Goal: Task Accomplishment & Management: Manage account settings

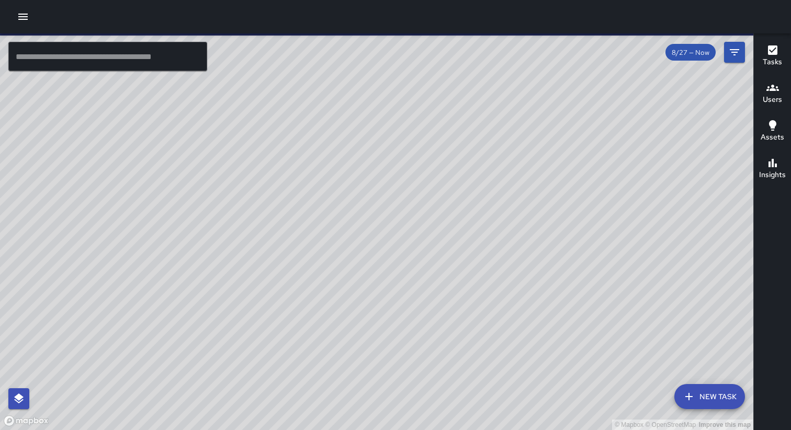
click at [24, 21] on icon "button" at bounding box center [23, 16] width 13 height 13
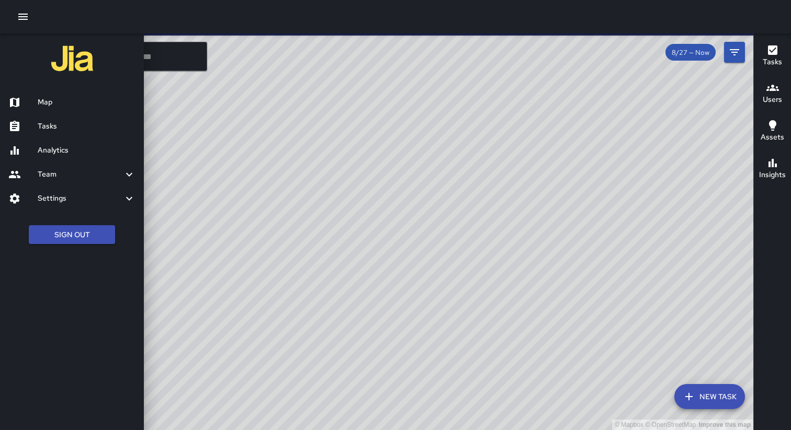
click at [49, 201] on h6 "Settings" at bounding box center [80, 199] width 85 height 12
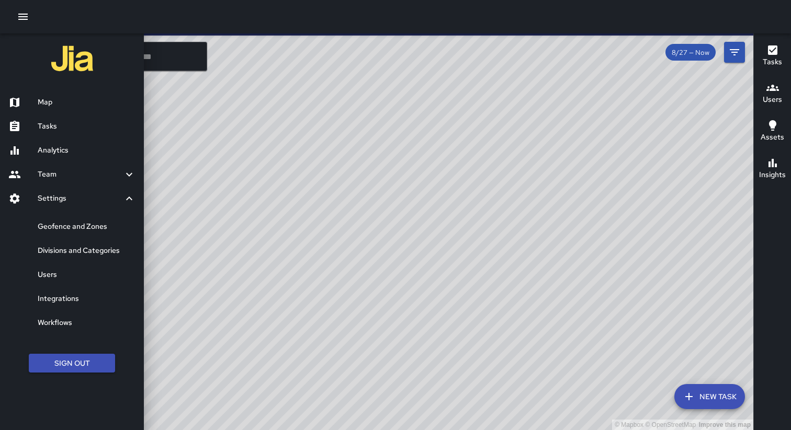
click at [55, 231] on h6 "Geofence and Zones" at bounding box center [87, 227] width 98 height 12
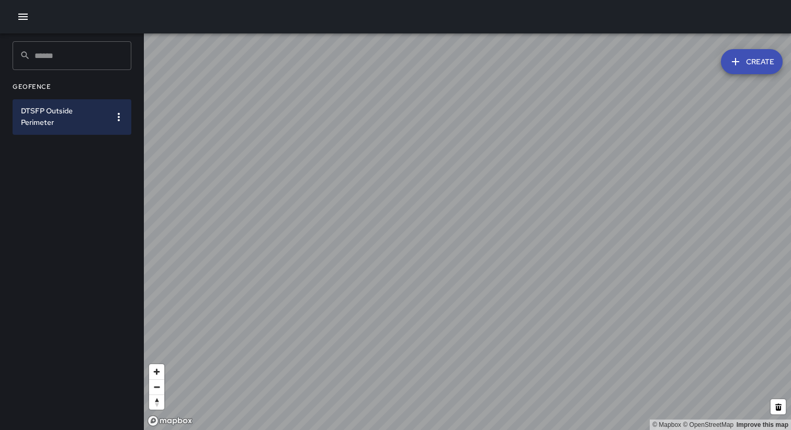
click at [26, 15] on icon "button" at bounding box center [23, 16] width 13 height 13
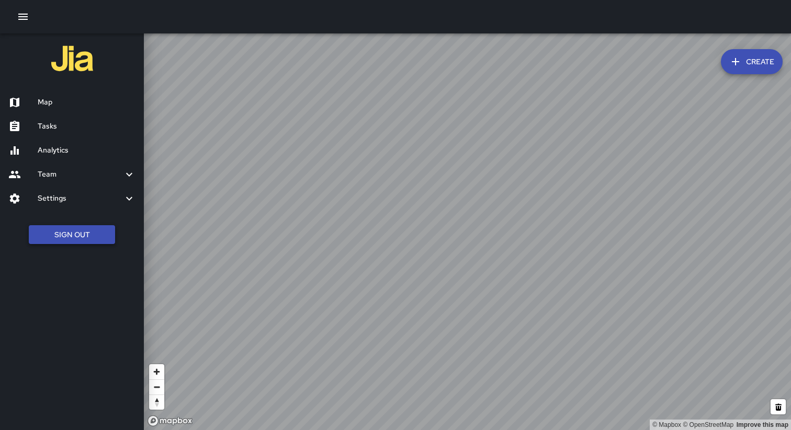
click at [64, 239] on button "Sign Out" at bounding box center [72, 234] width 86 height 19
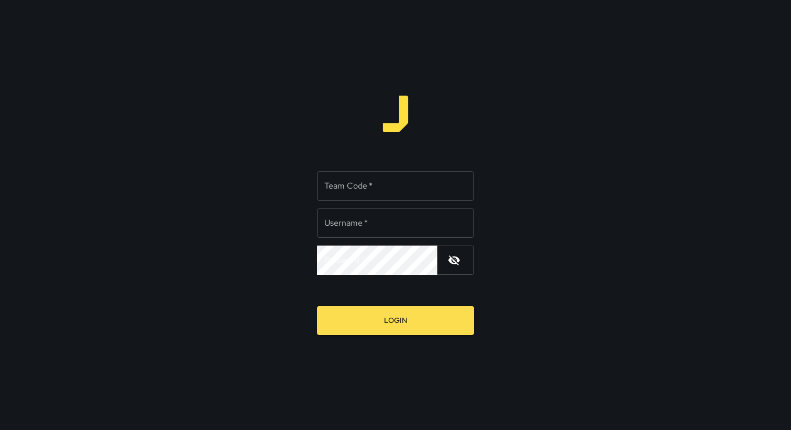
click at [358, 185] on div "Team Code   * Team Code   *" at bounding box center [395, 186] width 157 height 29
type input "*****"
type input "**********"
click at [317, 306] on button "Login" at bounding box center [395, 320] width 157 height 29
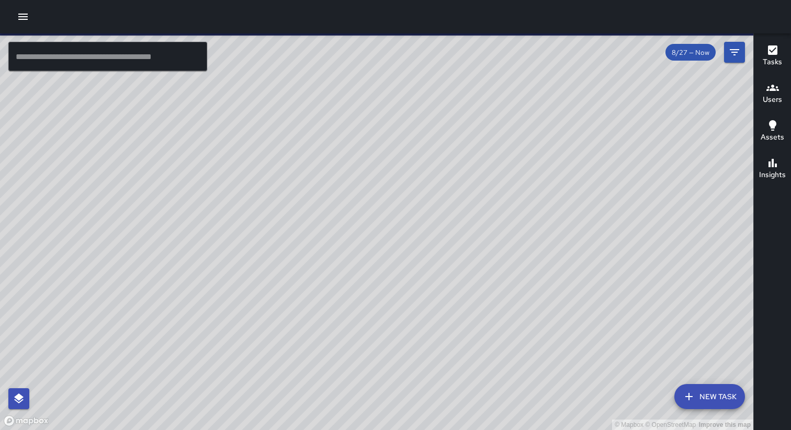
click at [14, 14] on button "button" at bounding box center [23, 16] width 21 height 21
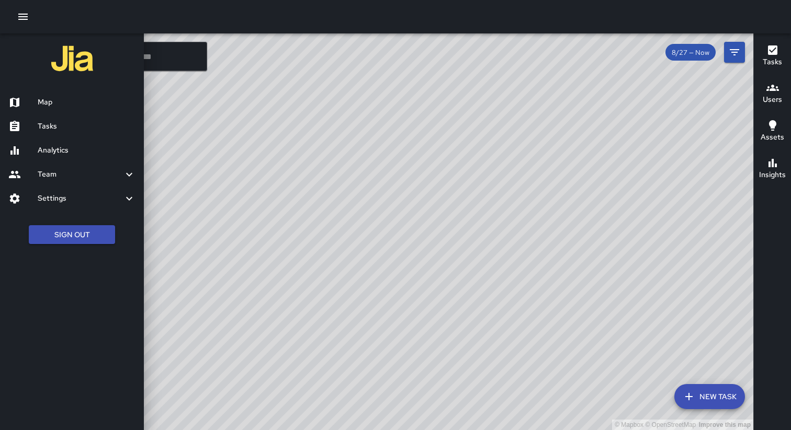
click at [54, 196] on h6 "Settings" at bounding box center [80, 199] width 85 height 12
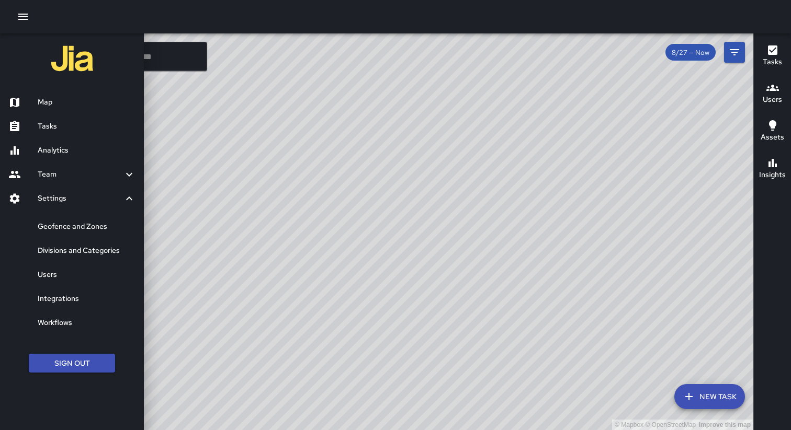
click at [62, 223] on h6 "Geofence and Zones" at bounding box center [87, 227] width 98 height 12
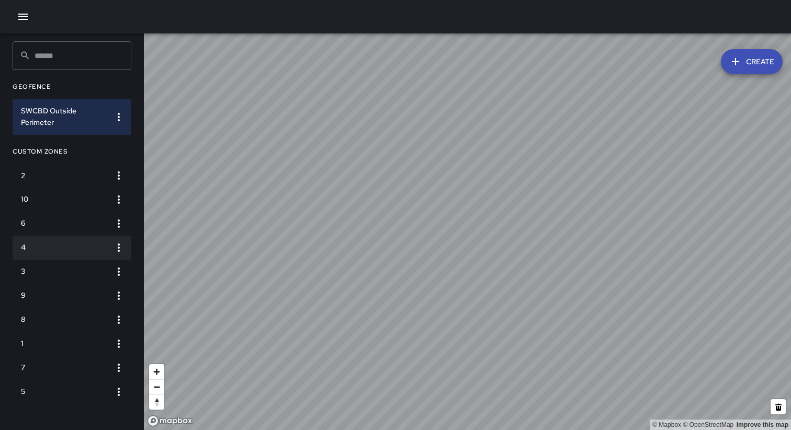
click at [57, 236] on li "4" at bounding box center [72, 248] width 119 height 24
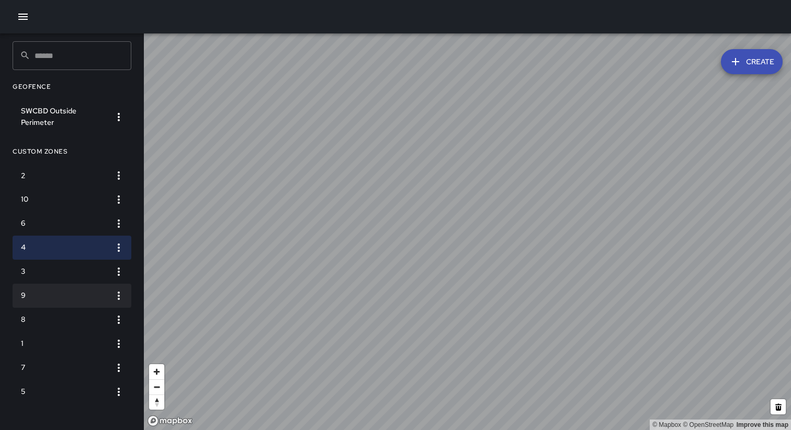
click at [40, 300] on h6 "9" at bounding box center [63, 296] width 85 height 12
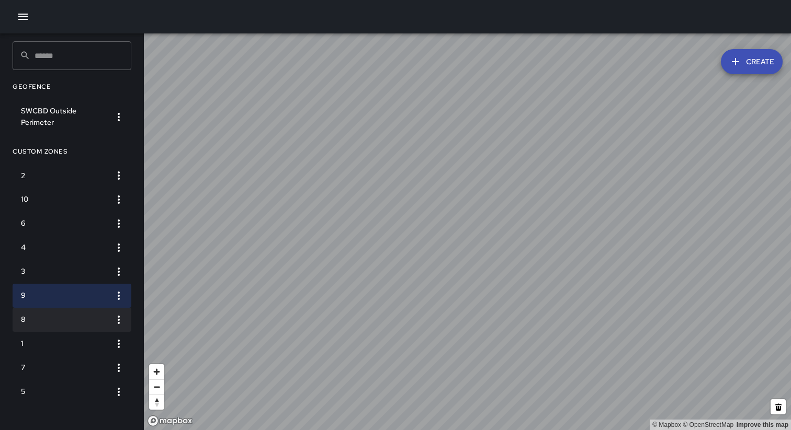
click at [48, 327] on li "8" at bounding box center [72, 320] width 119 height 24
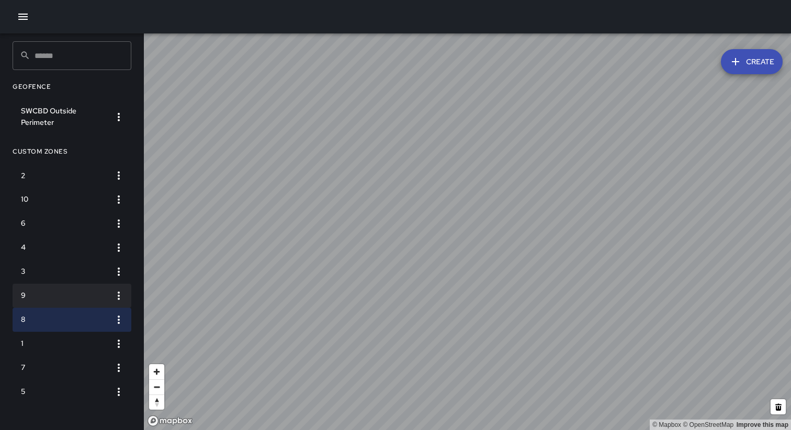
click at [44, 295] on h6 "9" at bounding box center [63, 296] width 85 height 12
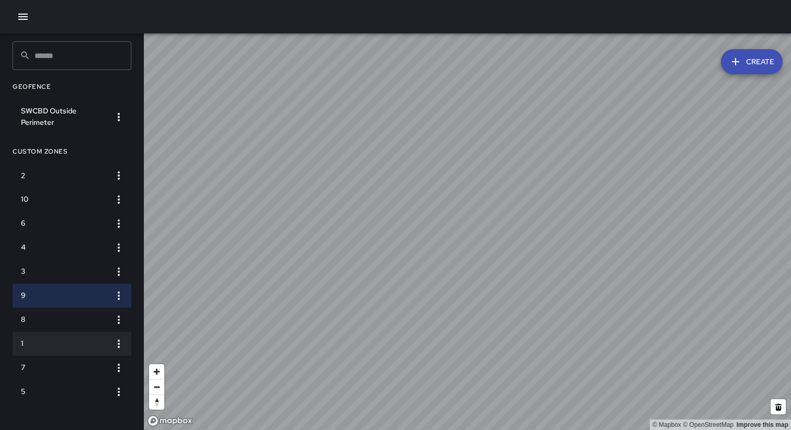
click at [47, 336] on li "1" at bounding box center [72, 344] width 119 height 24
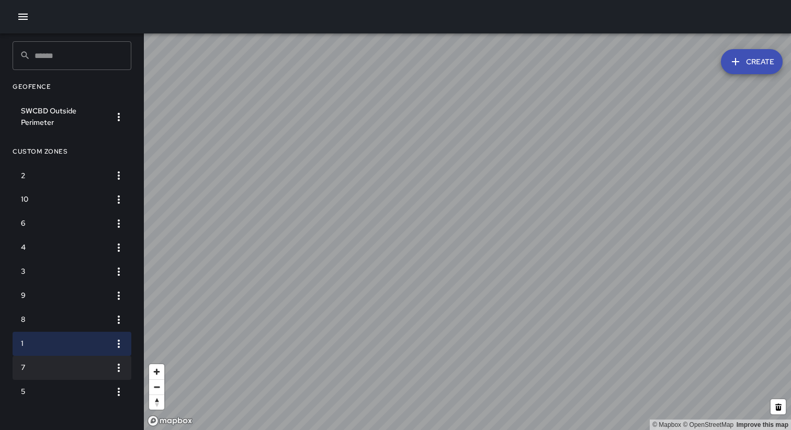
click at [102, 360] on li "7" at bounding box center [72, 368] width 119 height 24
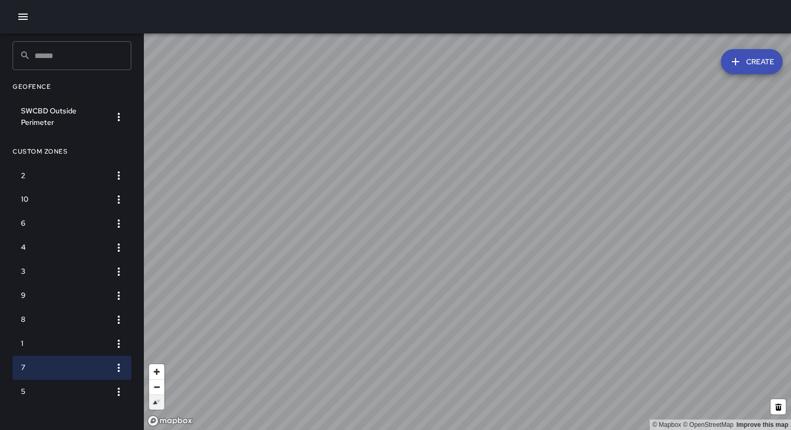
click at [152, 404] on span "Reset bearing to north" at bounding box center [156, 402] width 20 height 20
click at [56, 280] on li "3" at bounding box center [72, 272] width 119 height 24
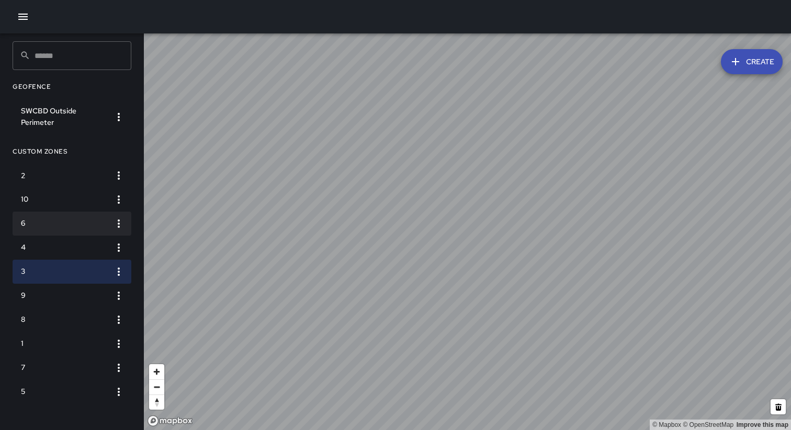
click at [51, 235] on li "6" at bounding box center [72, 224] width 119 height 24
